Goal: Information Seeking & Learning: Learn about a topic

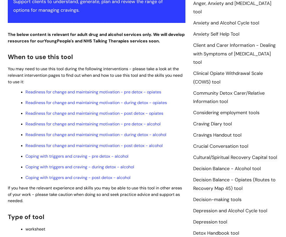
scroll to position [369, 0]
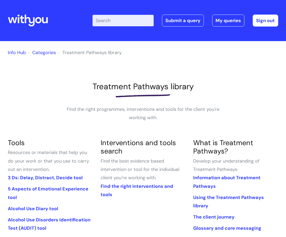
scroll to position [87, 0]
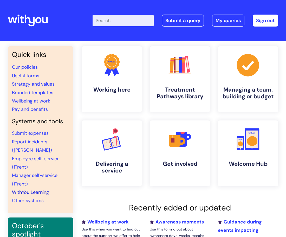
click at [36, 189] on link "WithYou Learning" at bounding box center [30, 192] width 37 height 6
click at [242, 138] on rect at bounding box center [240, 143] width 6 height 10
click at [30, 189] on link "WithYou Learning" at bounding box center [30, 192] width 37 height 6
click at [17, 189] on link "WithYou Learning" at bounding box center [30, 192] width 37 height 6
